Goal: Submit feedback/report problem

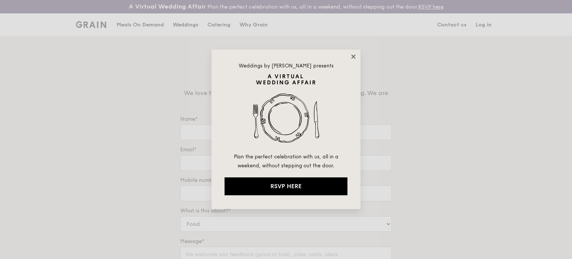
click at [356, 56] on icon at bounding box center [353, 56] width 7 height 7
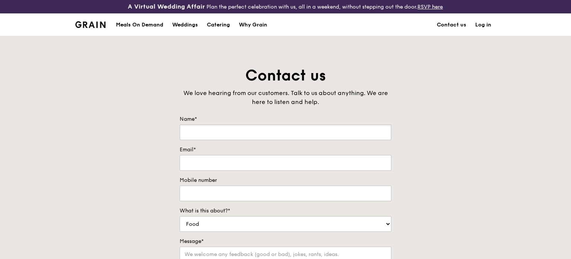
click at [216, 136] on input "Name*" at bounding box center [286, 132] width 212 height 16
type input "[PERSON_NAME]"
type input "[PERSON_NAME][EMAIL_ADDRESS][DOMAIN_NAME]"
type input "91380048"
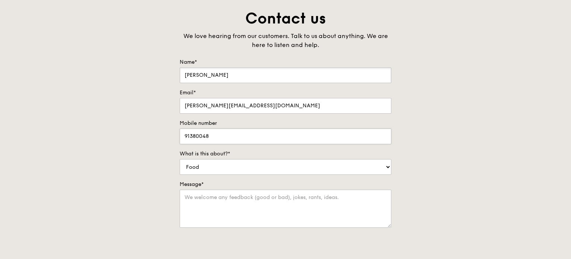
scroll to position [75, 0]
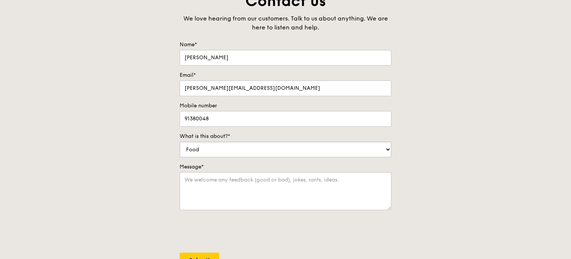
click at [249, 143] on select "Food Service Billing/Payment Catering Others" at bounding box center [286, 150] width 212 height 16
select select "Others"
click at [180, 142] on select "Food Service Billing/Payment Catering Others" at bounding box center [286, 150] width 212 height 16
paste textarea "I'm [PERSON_NAME] from Brilliance Capital. We specialize in commercial properti…"
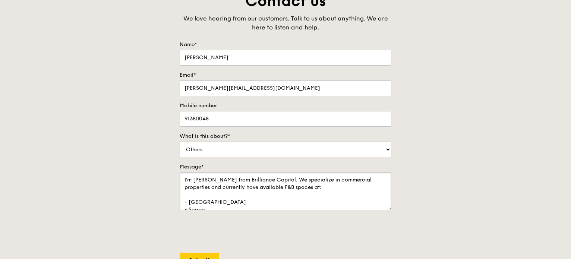
scroll to position [85, 0]
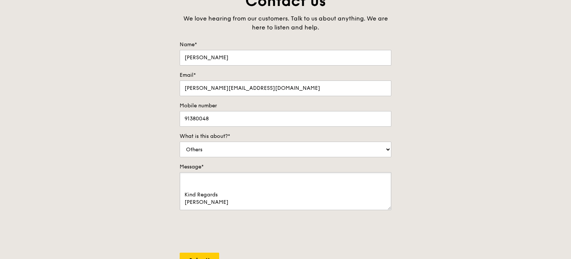
type textarea "I'm [PERSON_NAME] from Brilliance Capital. We specialize in commercial properti…"
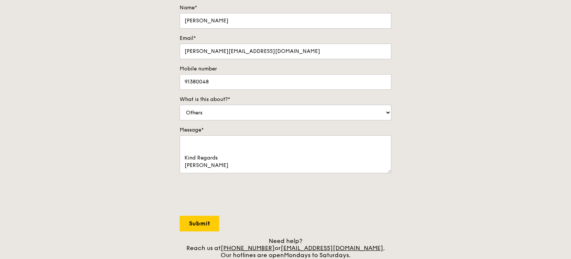
scroll to position [149, 0]
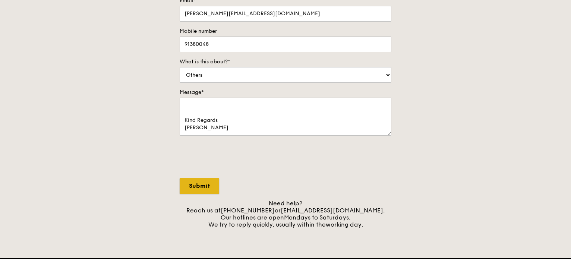
click at [204, 184] on input "Submit" at bounding box center [199, 186] width 39 height 16
select select "Food"
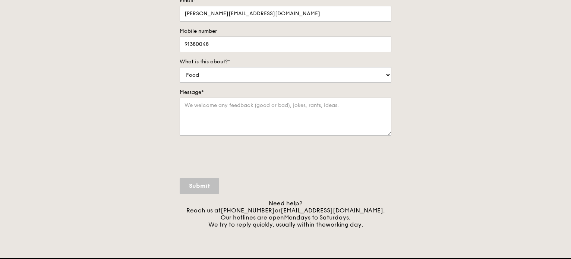
scroll to position [0, 0]
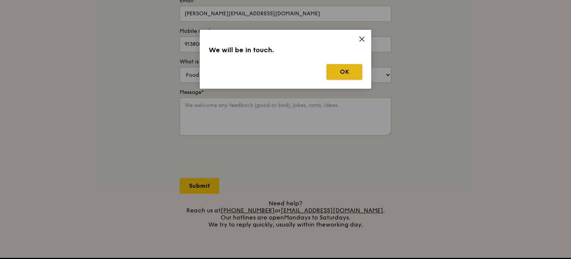
click at [350, 69] on button "OK" at bounding box center [344, 72] width 36 height 16
